Goal: Information Seeking & Learning: Learn about a topic

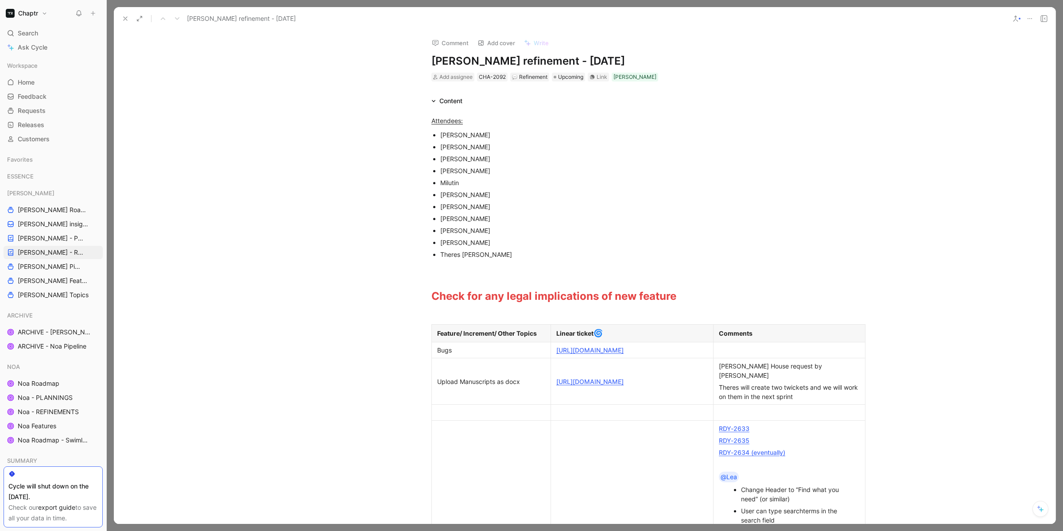
scroll to position [23, 0]
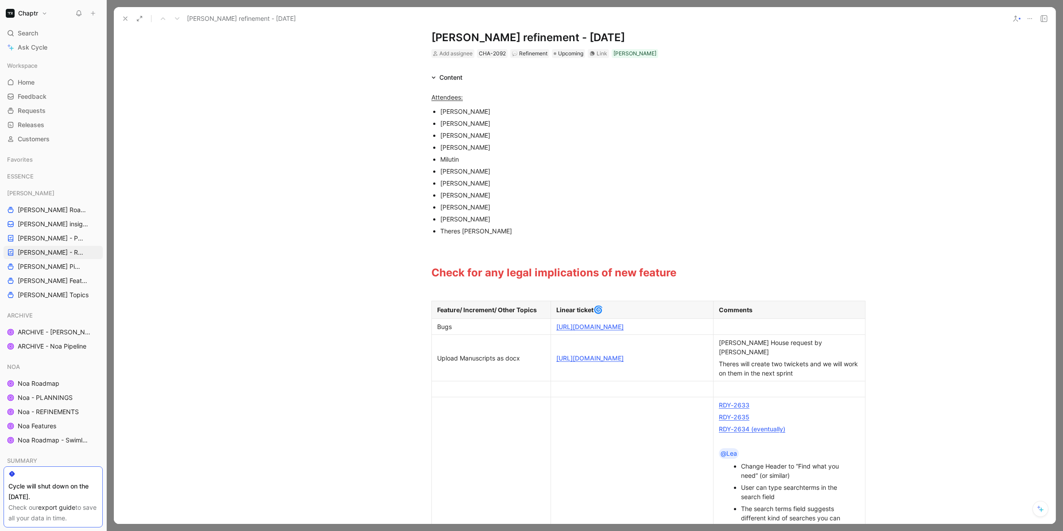
click at [624, 329] on link "[URL][DOMAIN_NAME]" at bounding box center [589, 327] width 67 height 8
click at [737, 327] on div at bounding box center [789, 326] width 141 height 9
click at [597, 360] on link "[URL][DOMAIN_NAME]" at bounding box center [589, 358] width 67 height 8
click at [758, 350] on div "[PERSON_NAME] House request by [PERSON_NAME]" at bounding box center [789, 347] width 141 height 19
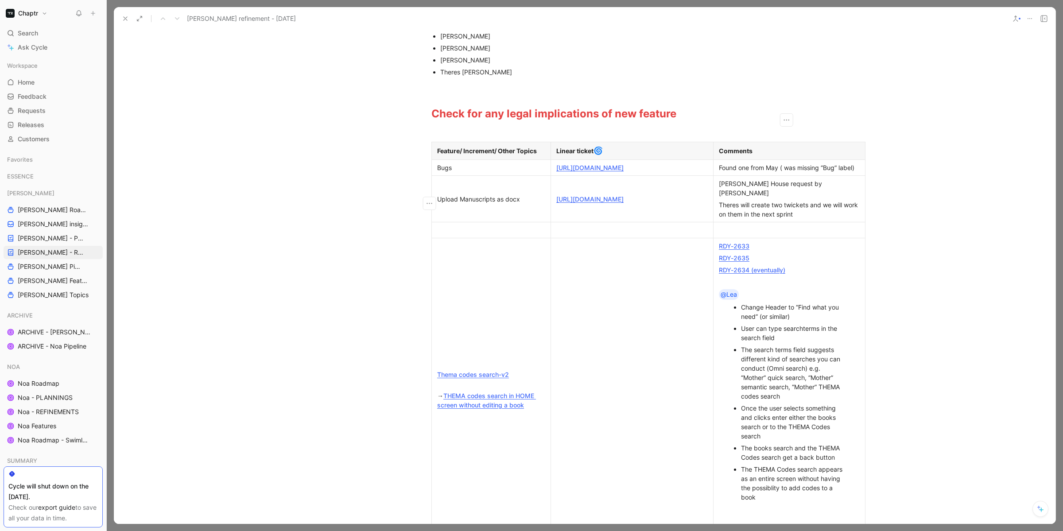
scroll to position [184, 0]
click at [740, 245] on link "RDY-2633" at bounding box center [734, 245] width 31 height 8
click at [734, 259] on link "RDY-2635" at bounding box center [734, 257] width 31 height 8
click at [759, 255] on div "RDY-2635" at bounding box center [789, 256] width 141 height 9
click at [737, 272] on div "RDY-2634 (eventually)" at bounding box center [789, 268] width 141 height 9
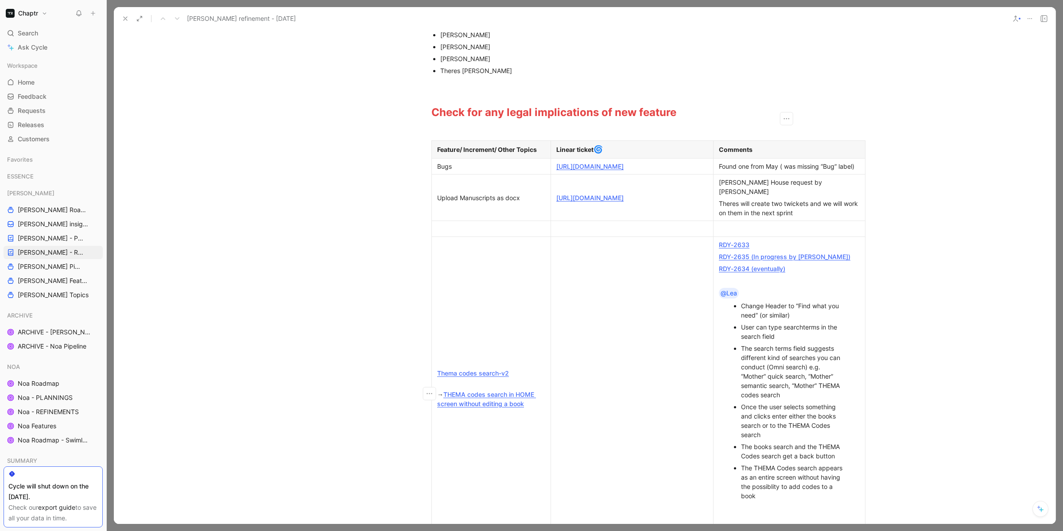
click at [738, 268] on link "RDY-2634 (eventually)" at bounding box center [752, 269] width 66 height 8
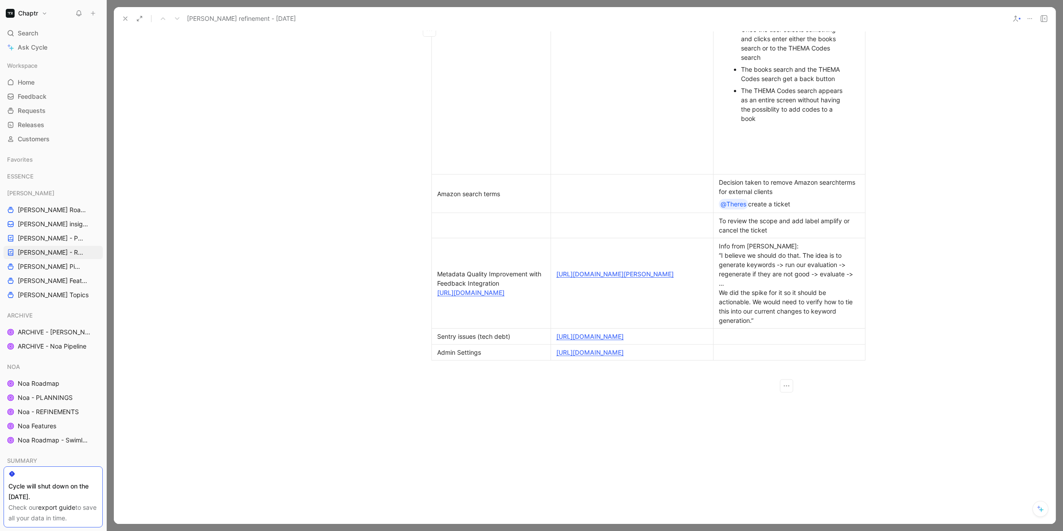
scroll to position [572, 0]
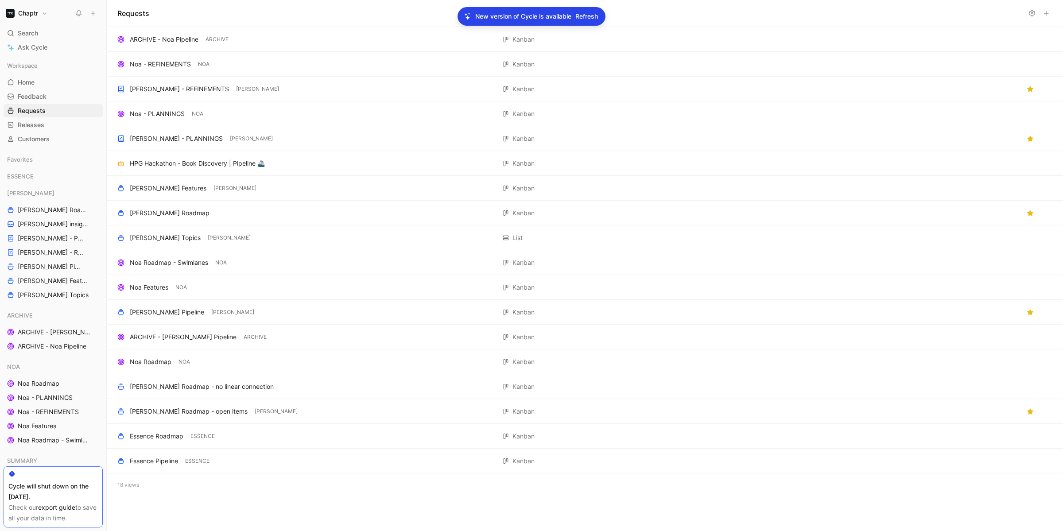
click at [591, 16] on span "Refresh" at bounding box center [586, 16] width 23 height 11
